Goal: Transaction & Acquisition: Book appointment/travel/reservation

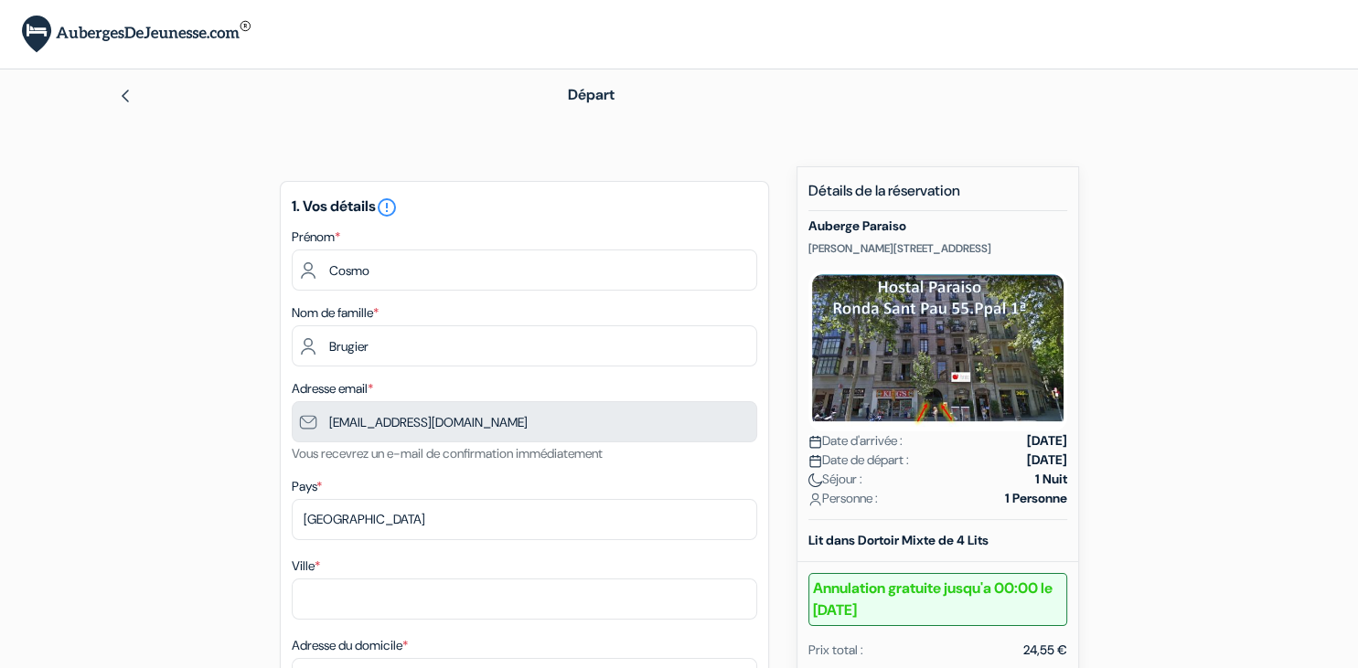
type input "6 88 29 17 05"
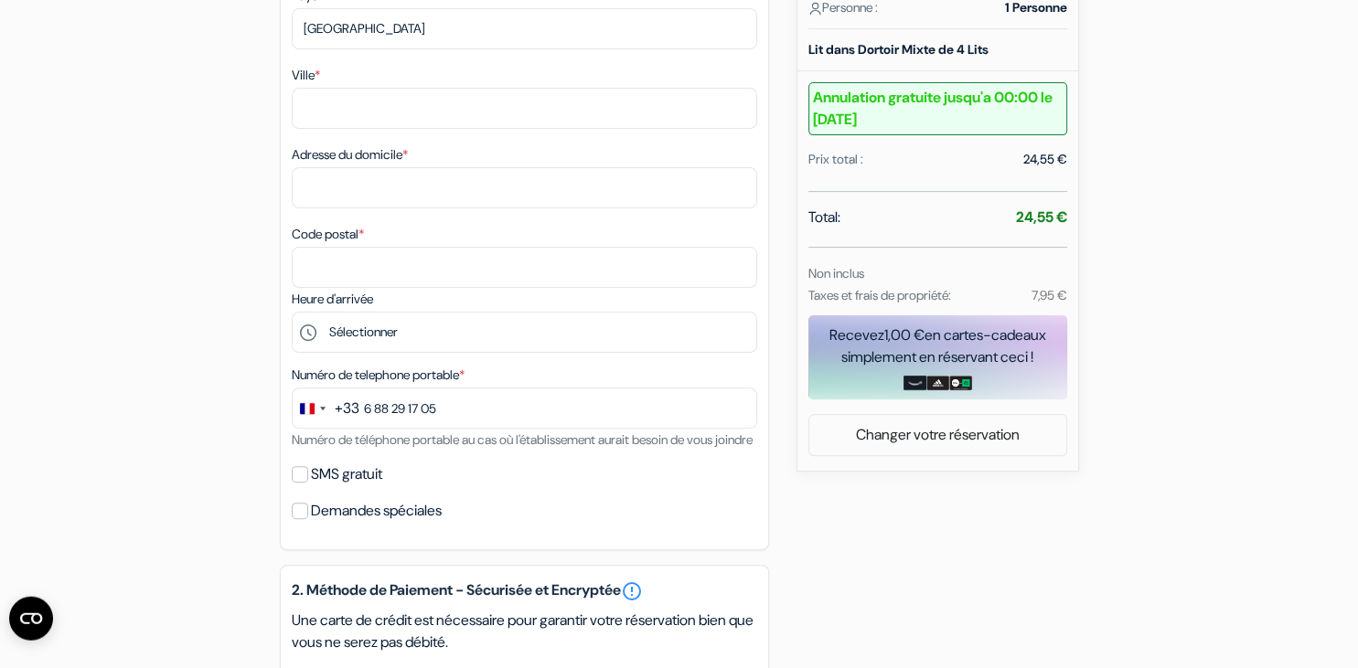
scroll to position [223, 0]
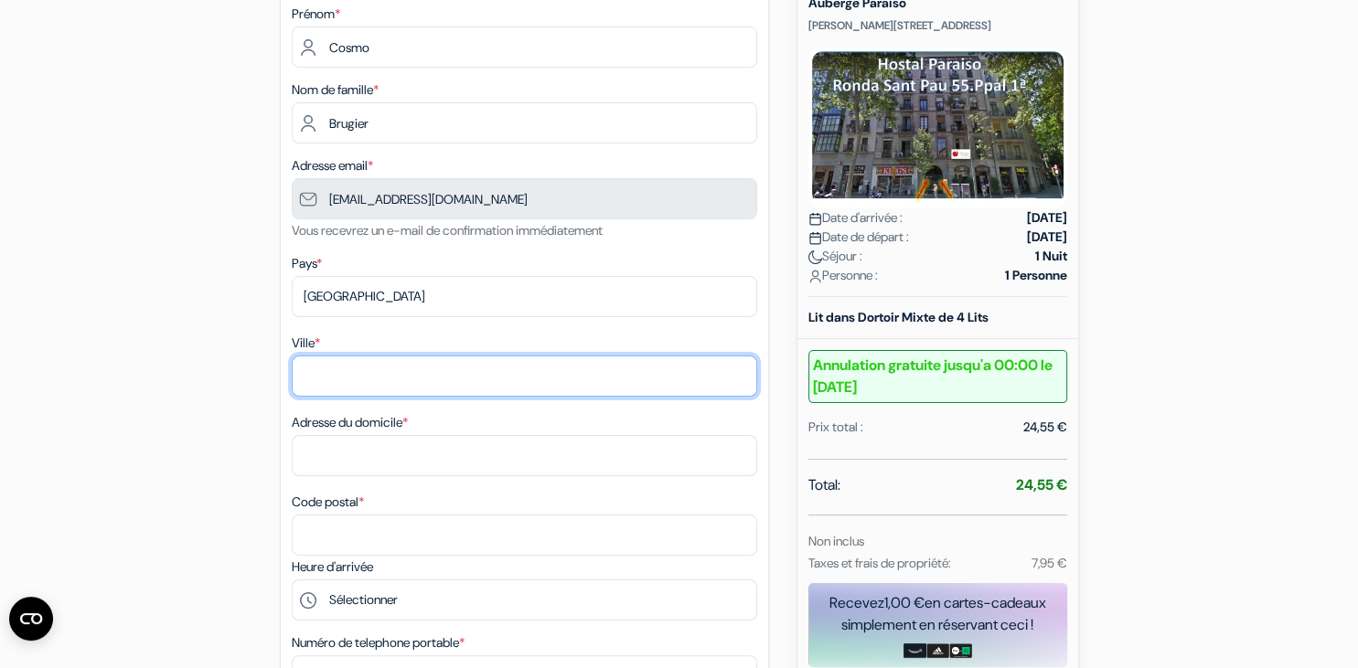
click at [384, 379] on input "Ville *" at bounding box center [524, 376] width 465 height 41
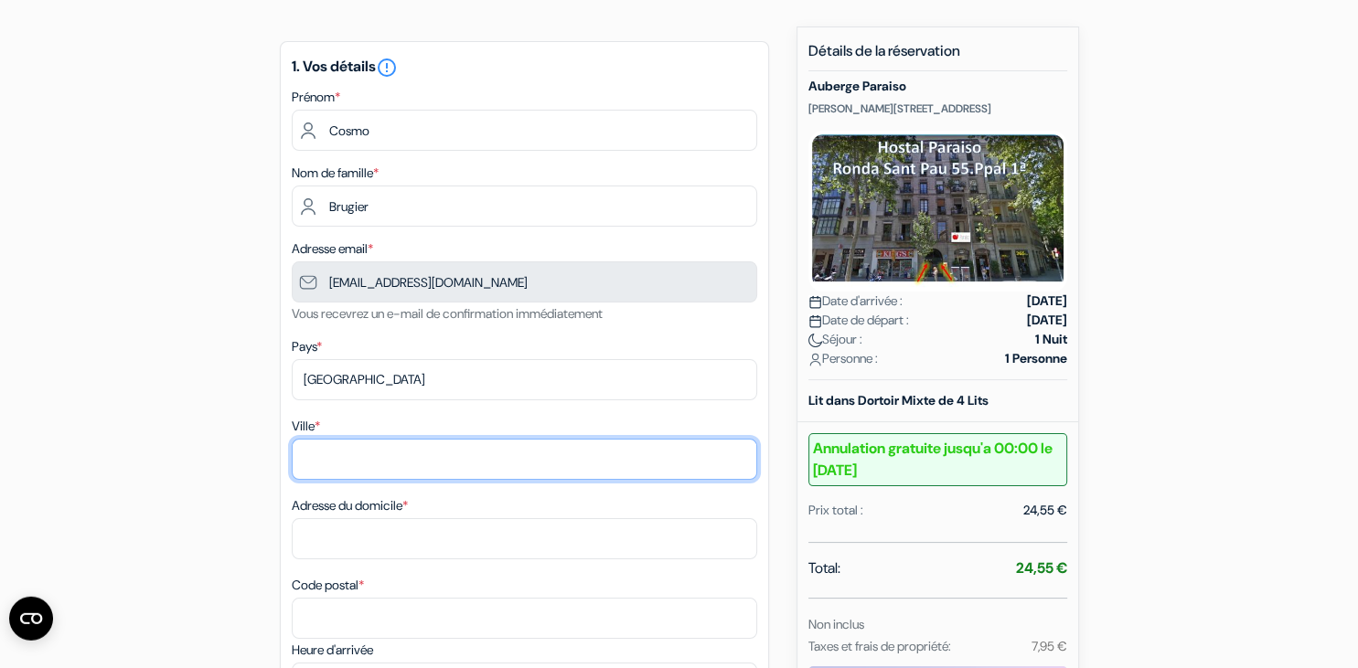
scroll to position [127, 0]
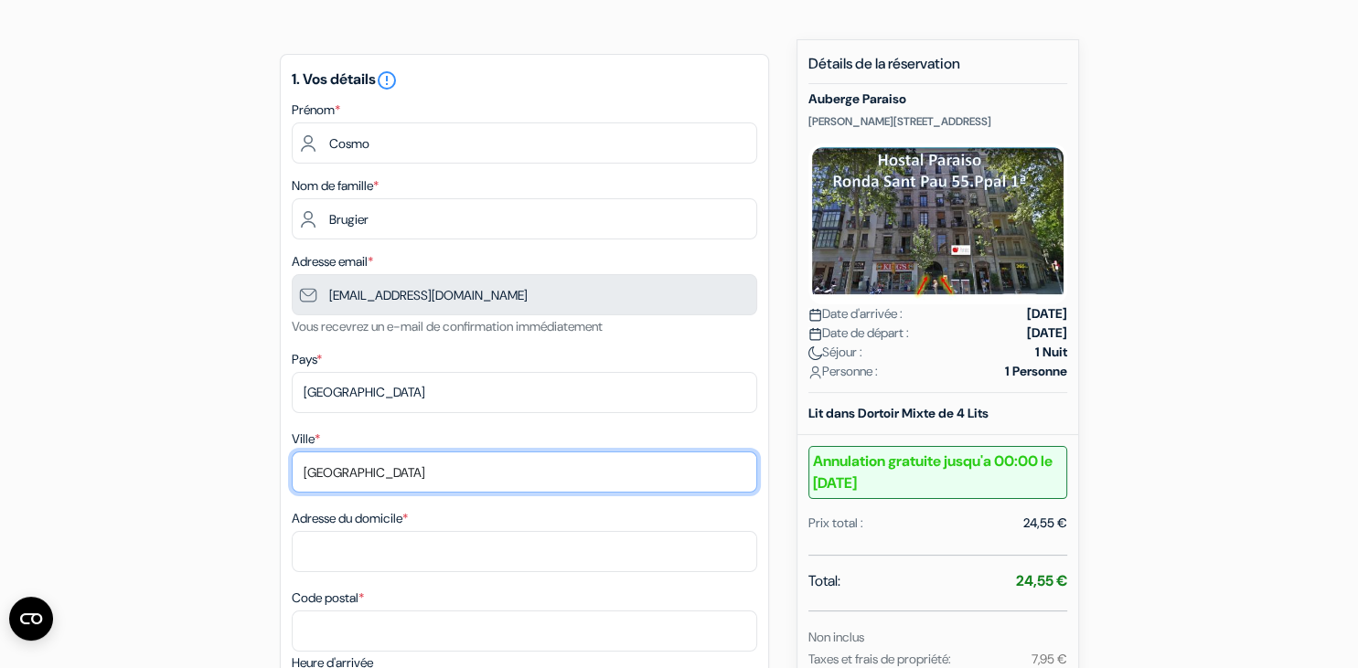
type input "[GEOGRAPHIC_DATA]"
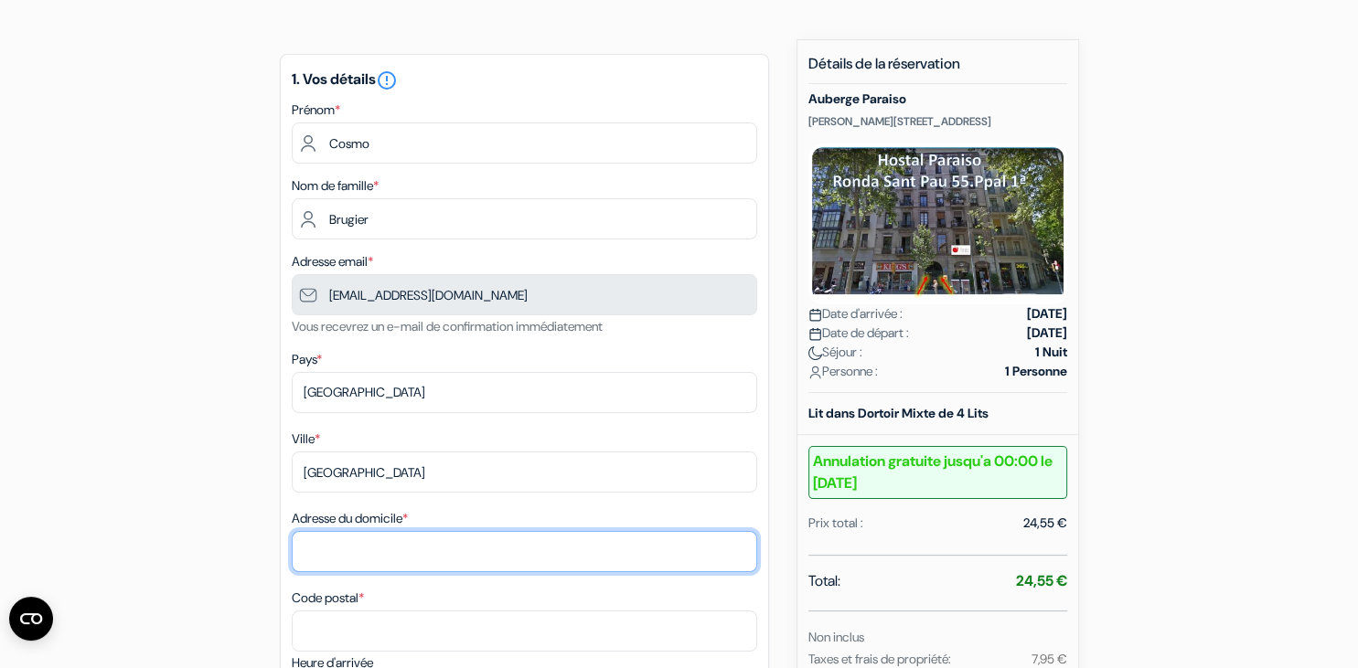
click at [511, 554] on input "Adresse du domicile *" at bounding box center [524, 551] width 465 height 41
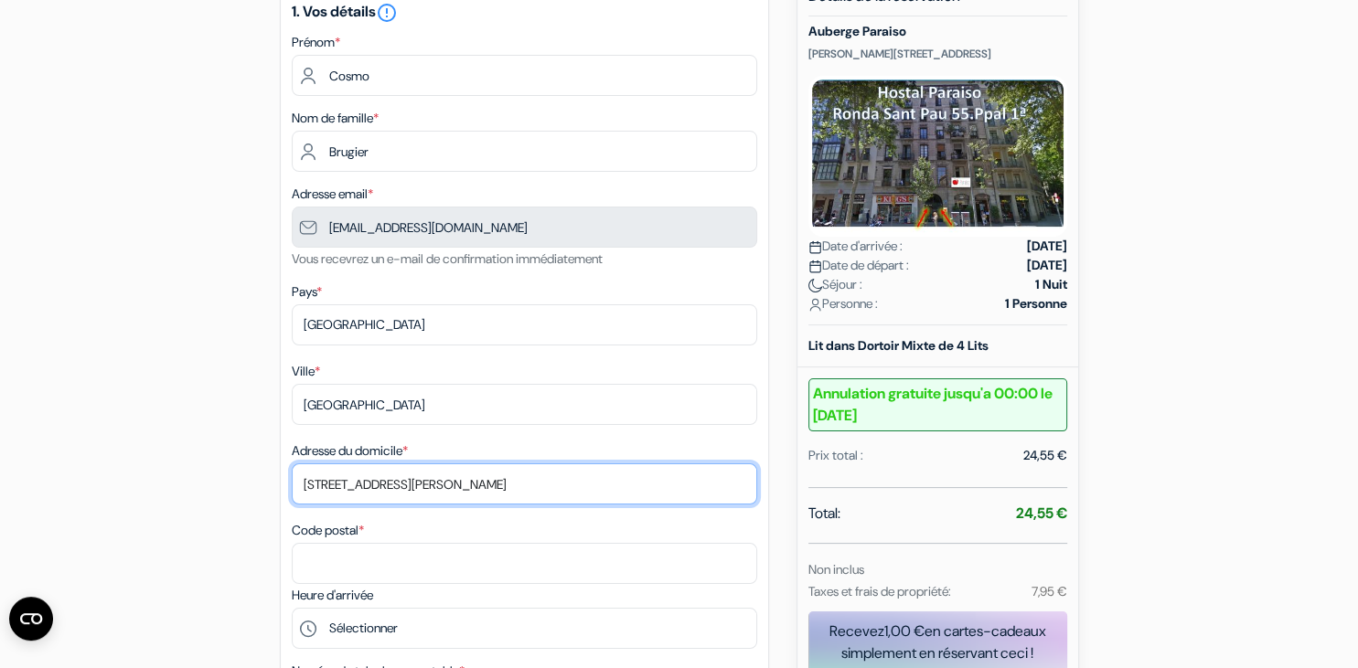
scroll to position [223, 0]
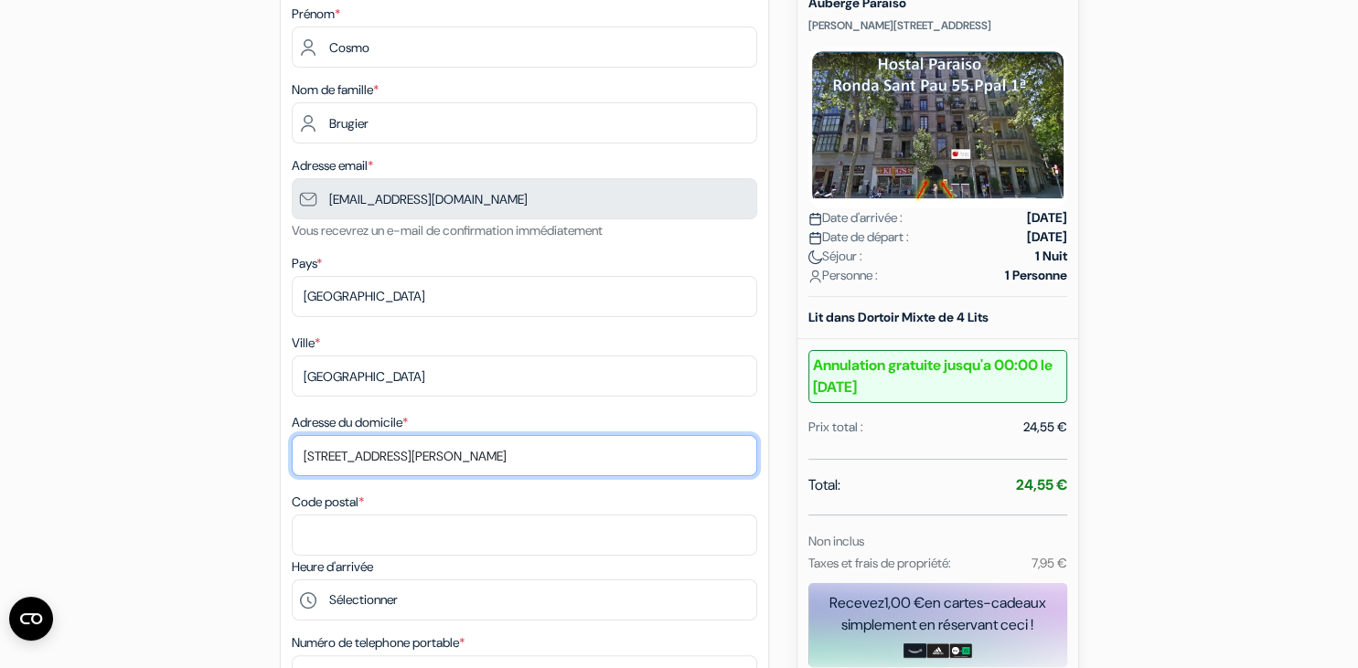
type input "[STREET_ADDRESS][PERSON_NAME]"
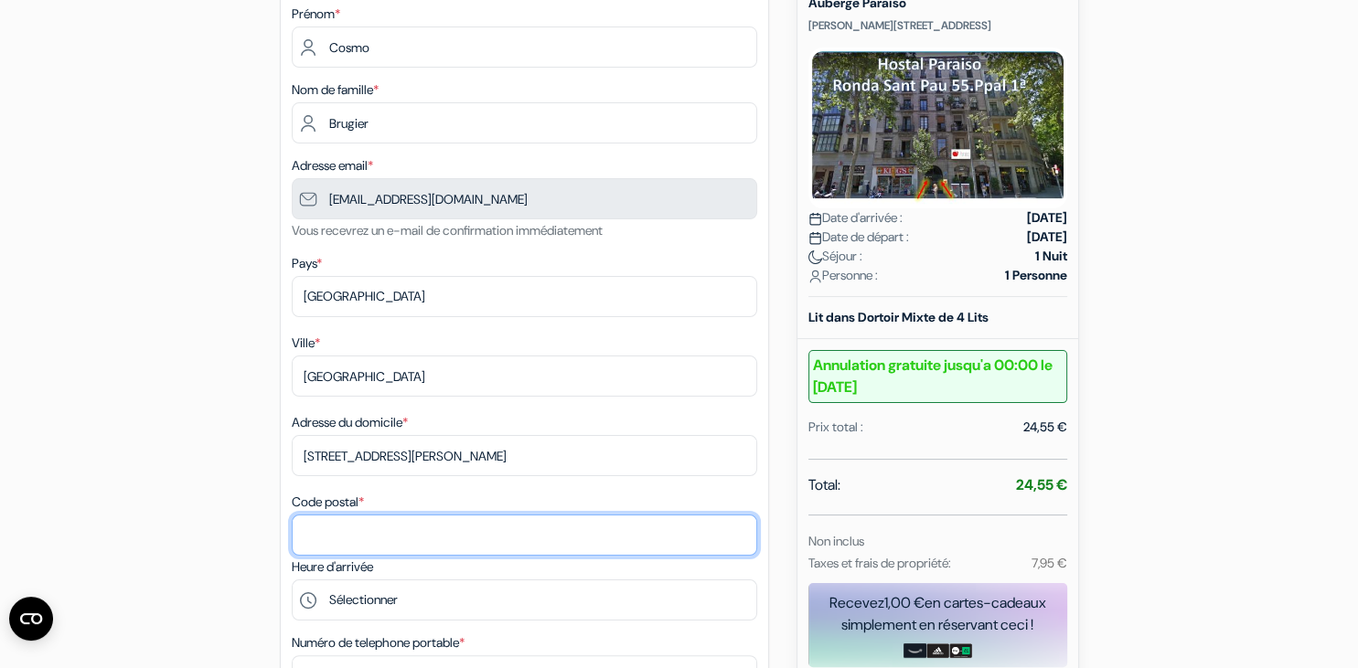
click at [414, 532] on input "Code postal *" at bounding box center [524, 535] width 465 height 41
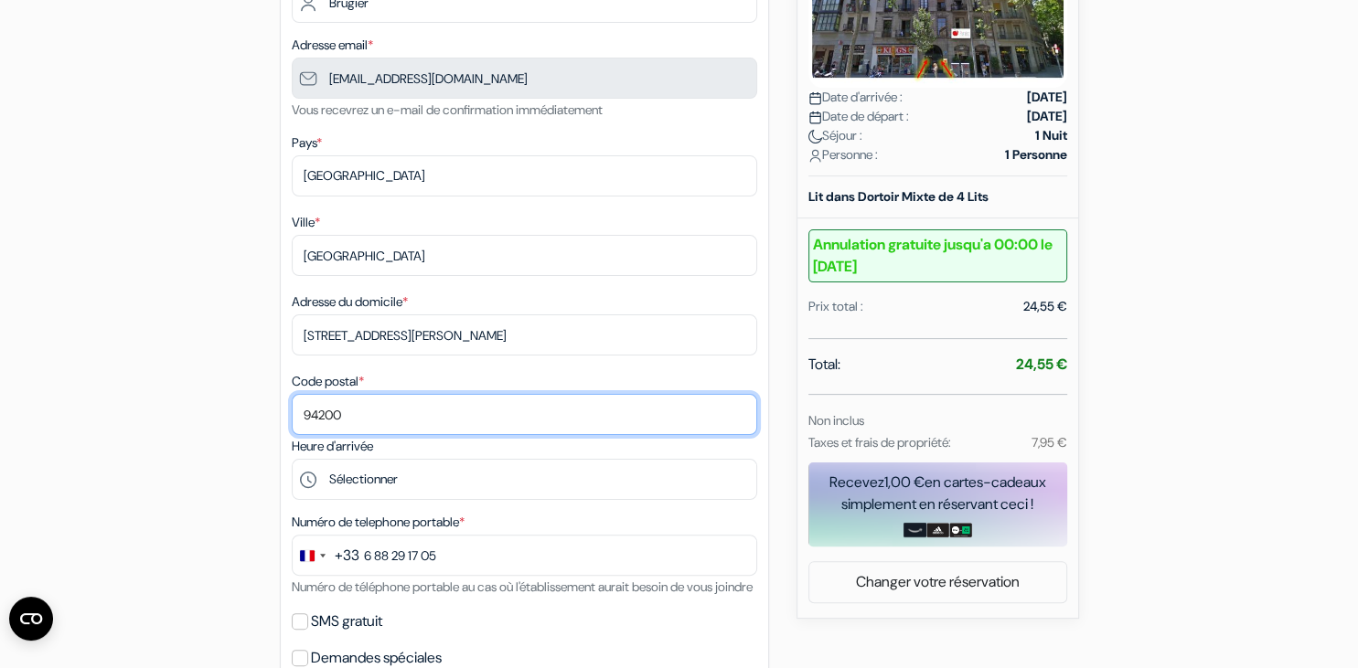
scroll to position [417, 0]
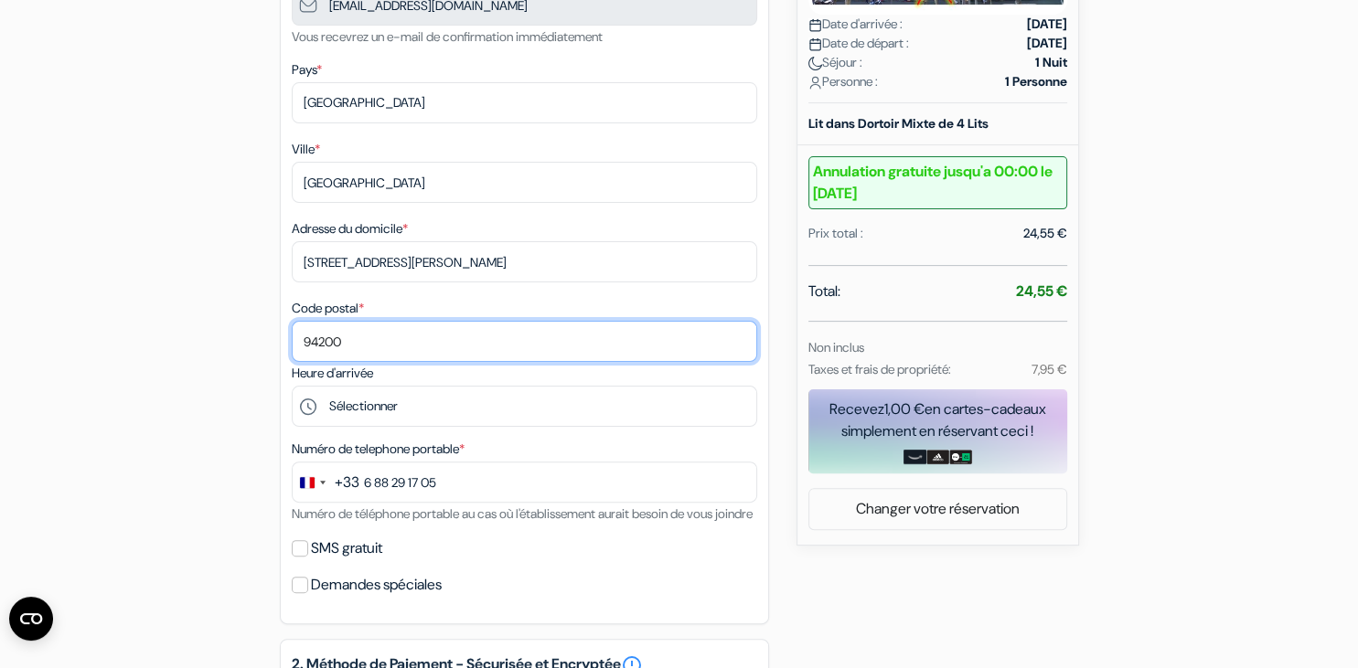
type input "94200"
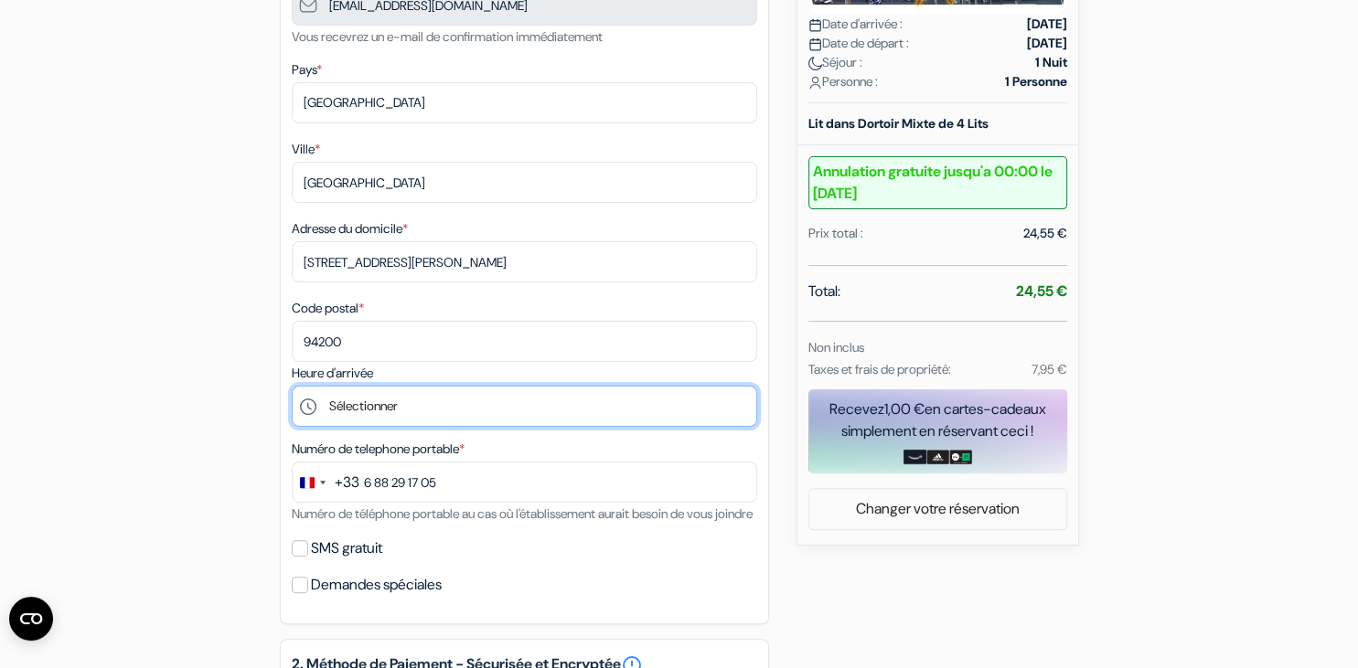
click at [292, 386] on select "Sélectionner 15:00 16:00 17:00 18:00 19:00 20:00 21:00 22:00 23:00" at bounding box center [524, 406] width 465 height 41
select select "22"
click option "22:00" at bounding box center [0, 0] width 0 height 0
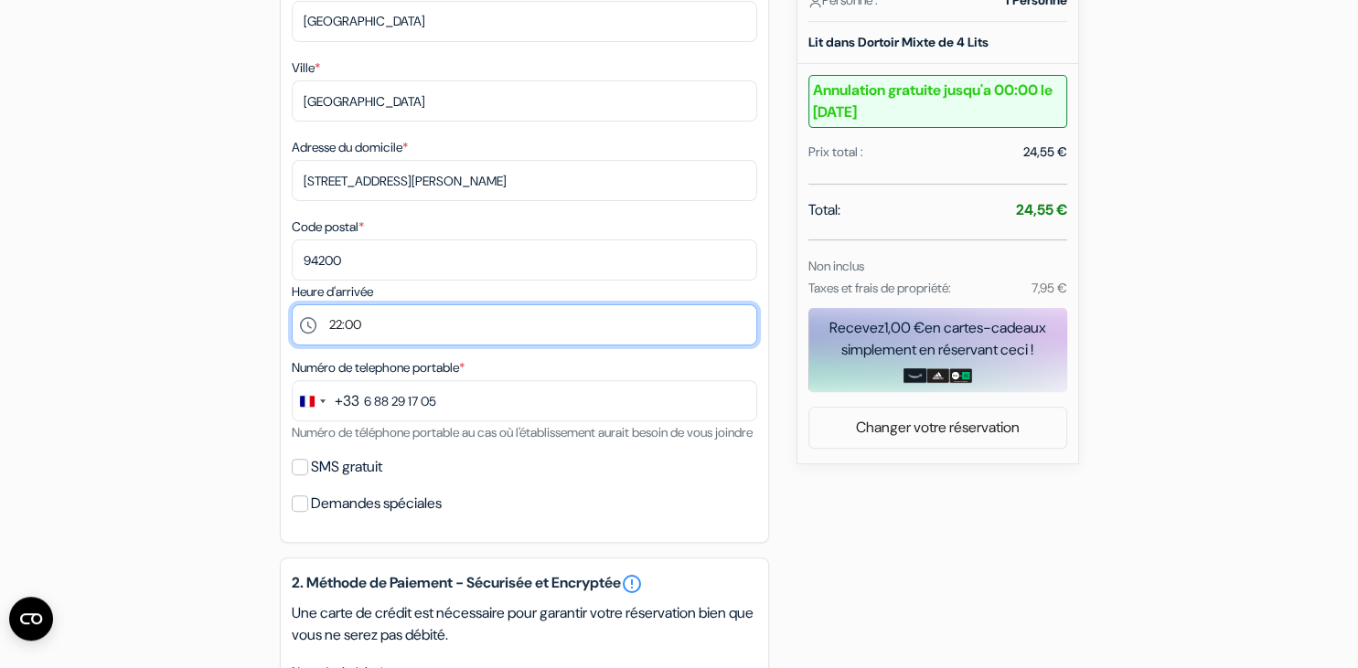
scroll to position [513, 0]
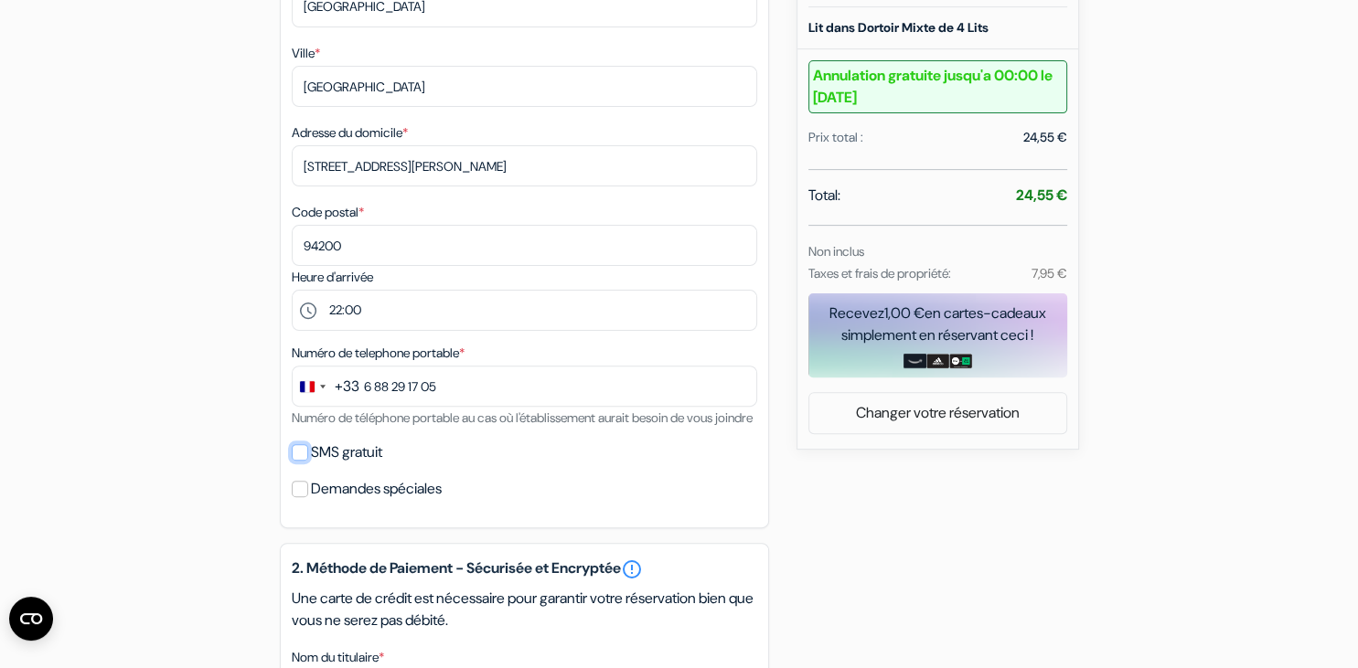
click at [307, 461] on input "SMS gratuit" at bounding box center [300, 452] width 16 height 16
checkbox input "true"
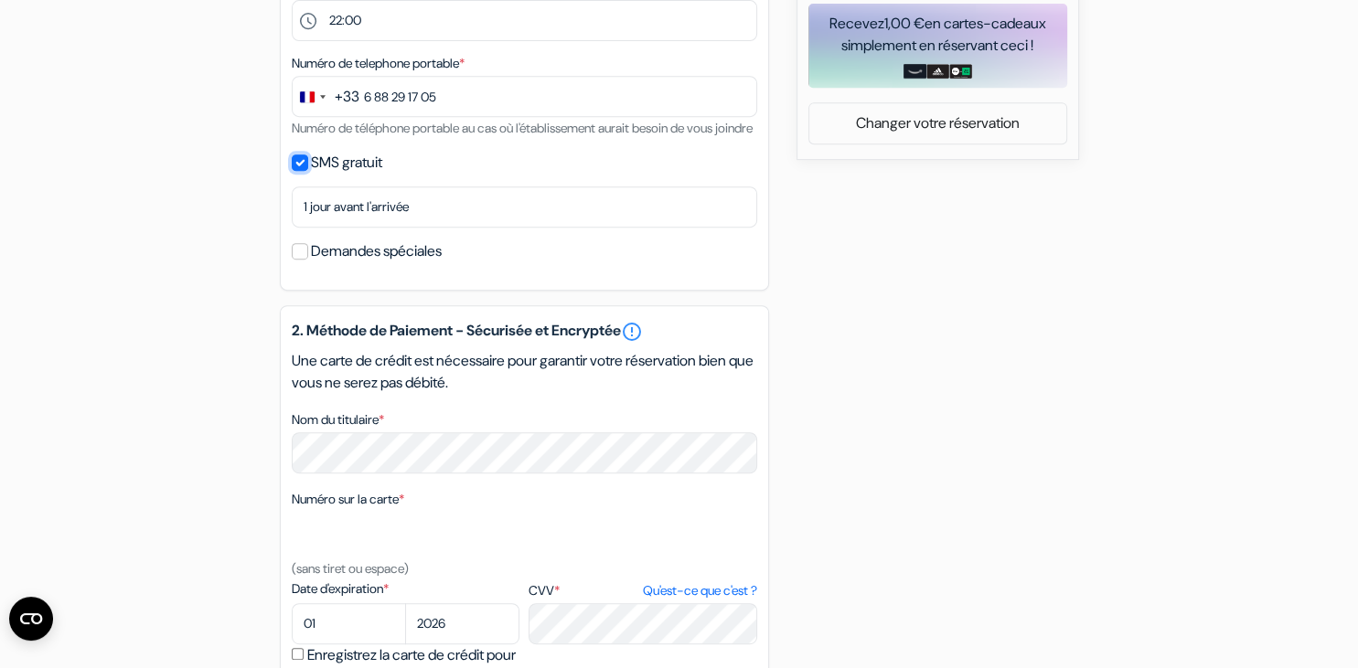
scroll to position [900, 0]
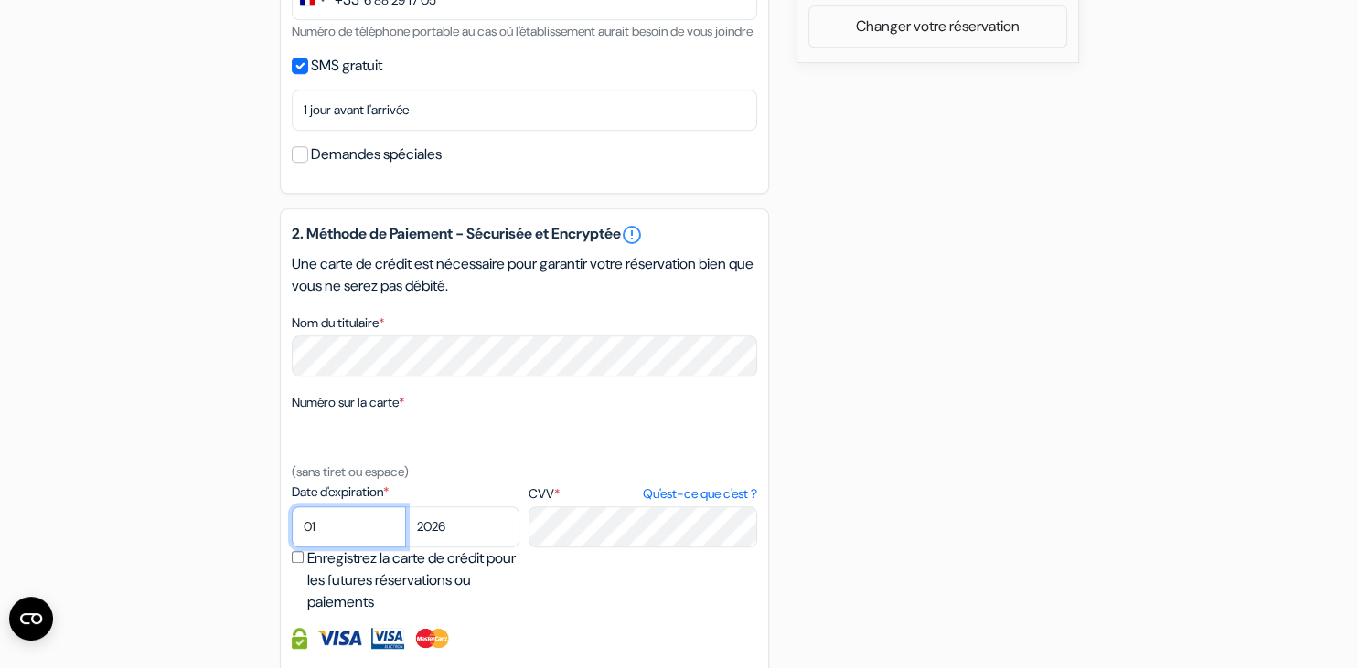
click at [292, 507] on select "01 02 03 04 05 06 07 08 09 10 11 12" at bounding box center [349, 527] width 114 height 41
select select "09"
click option "09" at bounding box center [0, 0] width 0 height 0
click at [405, 507] on select "2025 2026 2027 2028 2029 2030 2031 2032 2033 2034 2035 2036 2037 2038 2039 2040…" at bounding box center [462, 527] width 114 height 41
select select "2028"
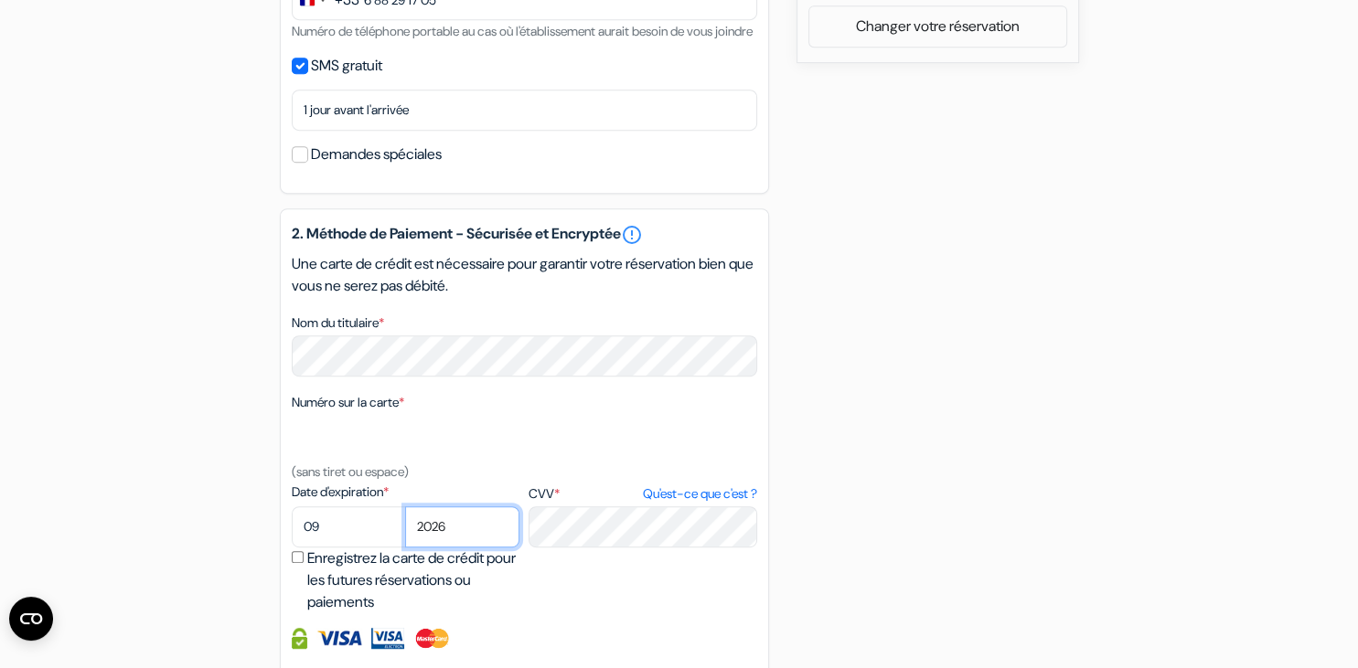
click option "2028" at bounding box center [0, 0] width 0 height 0
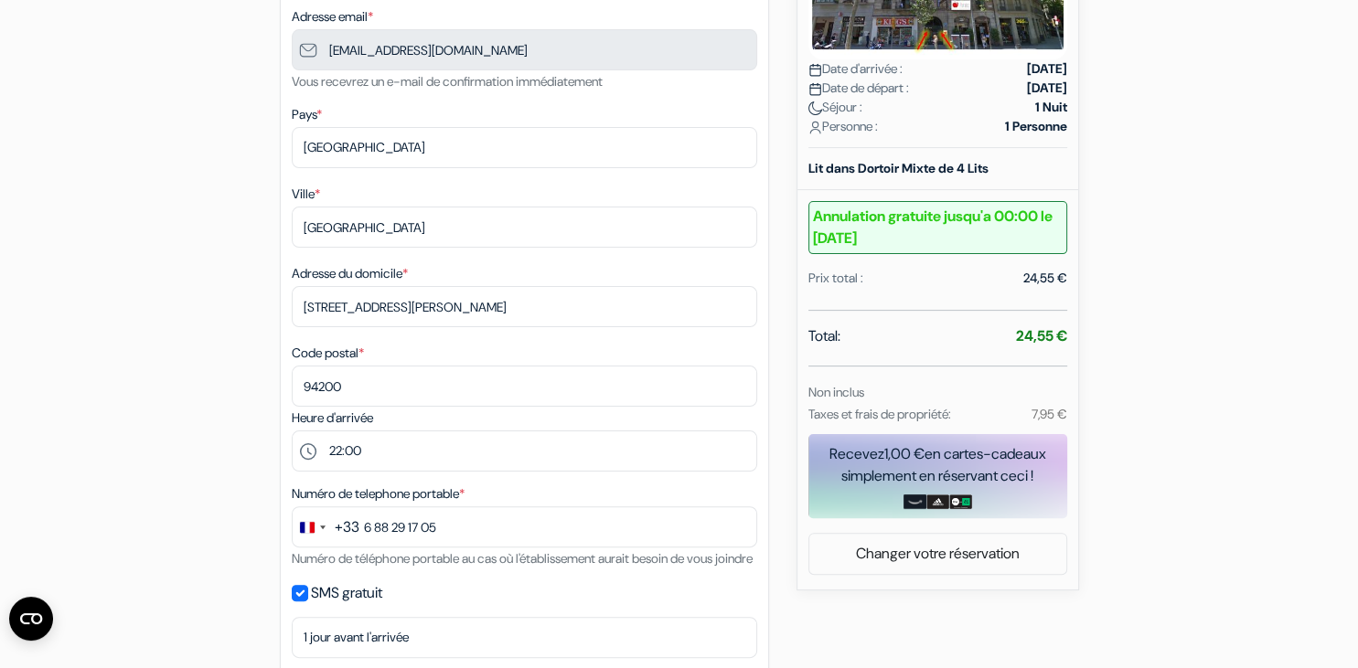
scroll to position [0, 0]
